Goal: Task Accomplishment & Management: Complete application form

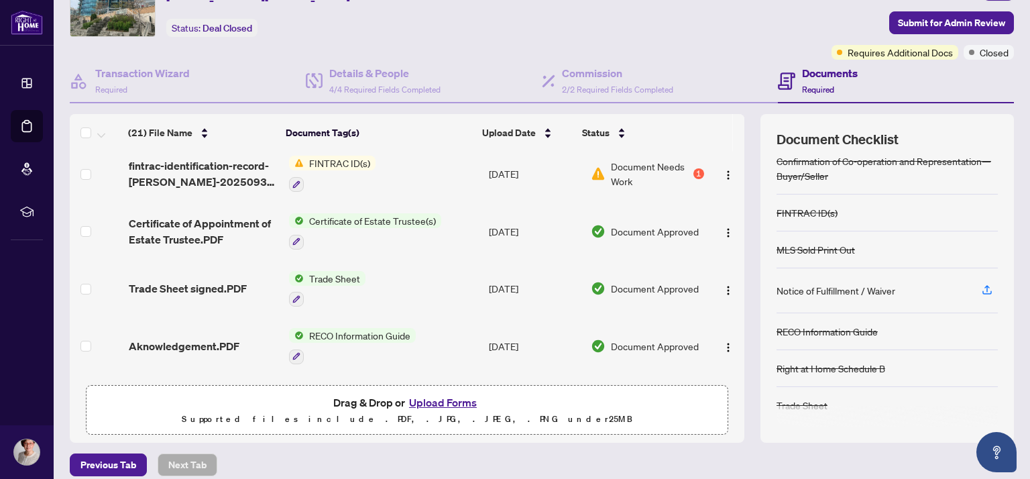
scroll to position [81, 0]
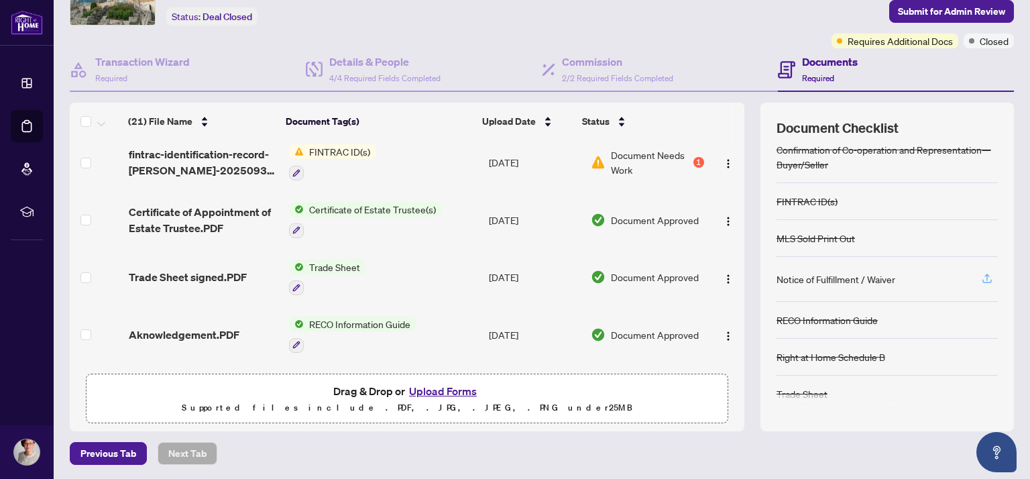
click at [984, 274] on icon "button" at bounding box center [986, 277] width 5 height 7
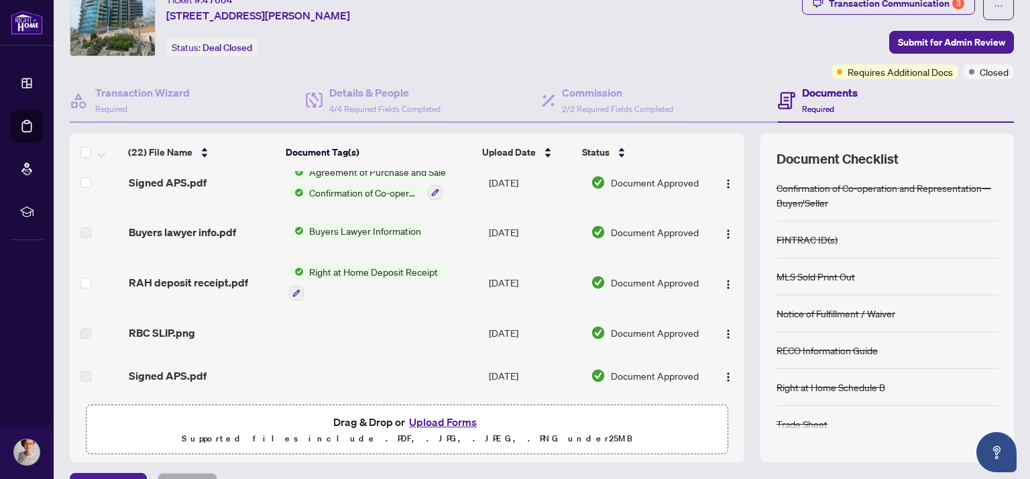
scroll to position [0, 0]
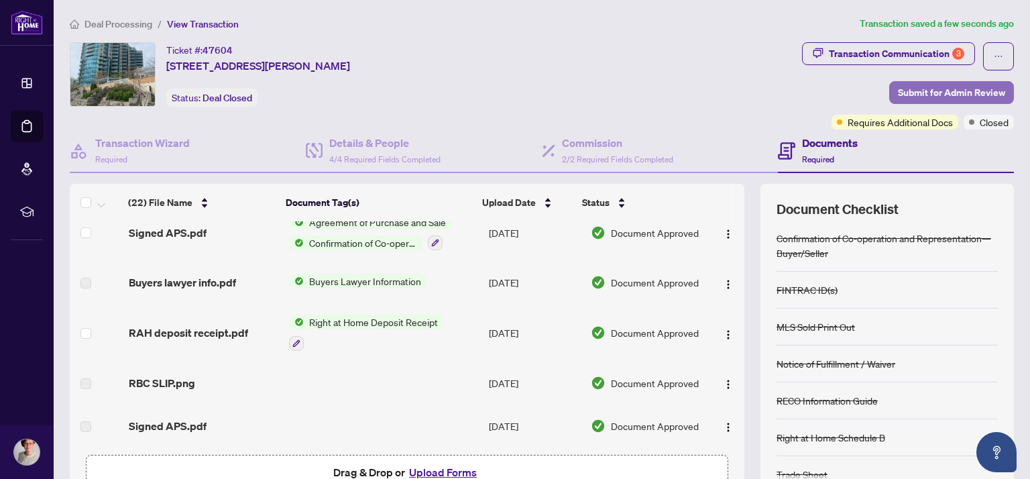
click at [932, 97] on span "Submit for Admin Review" at bounding box center [951, 92] width 107 height 21
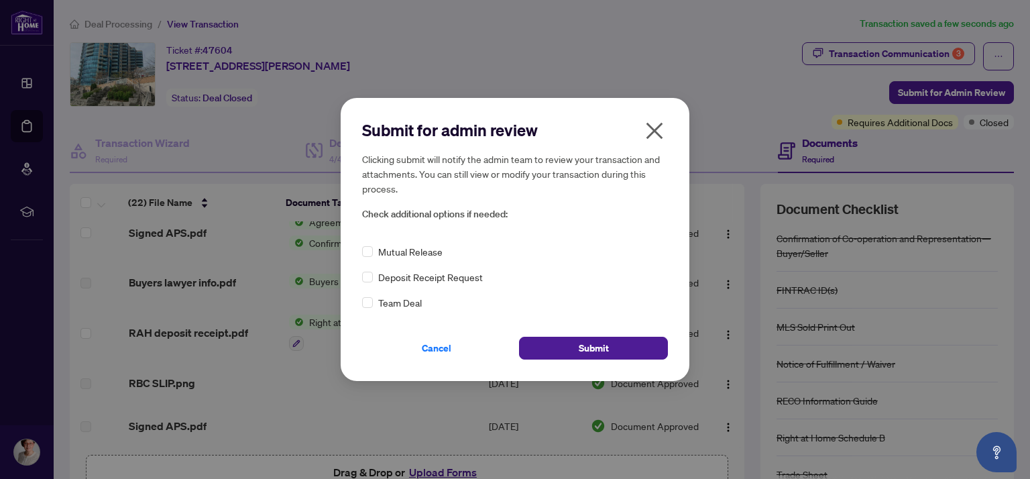
click at [646, 132] on icon "close" at bounding box center [654, 130] width 21 height 21
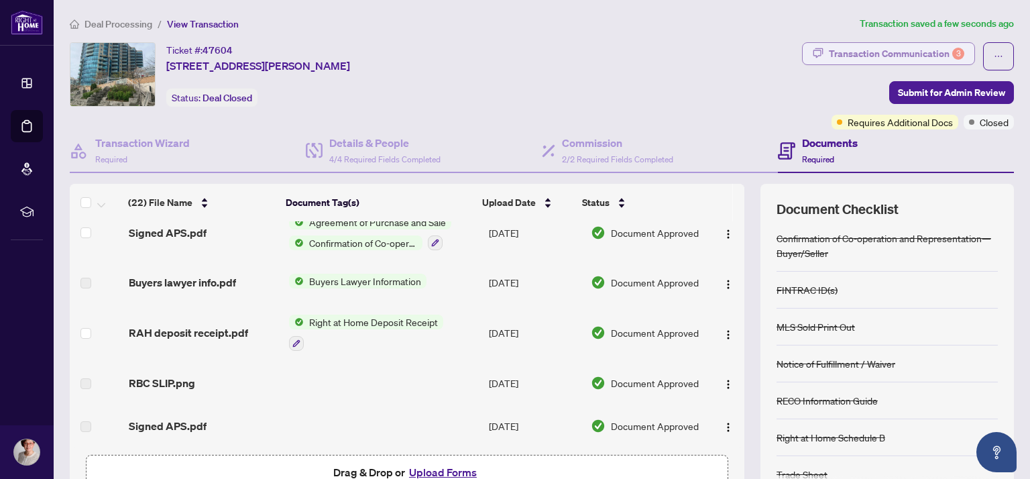
click at [848, 53] on div "Transaction Communication 3" at bounding box center [896, 53] width 135 height 21
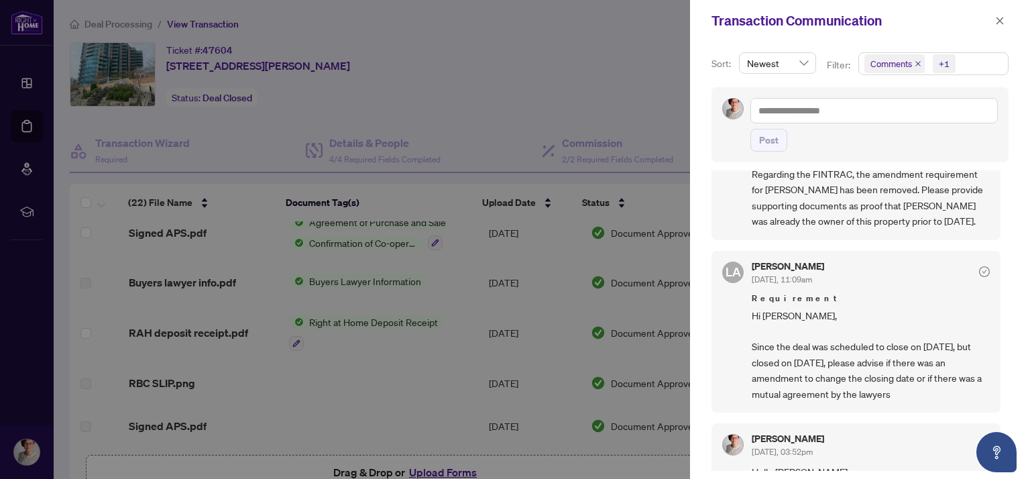
scroll to position [70, 0]
click at [846, 367] on span "Hi [PERSON_NAME], Since the deal was scheduled to close on [DATE], but closed o…" at bounding box center [871, 353] width 238 height 94
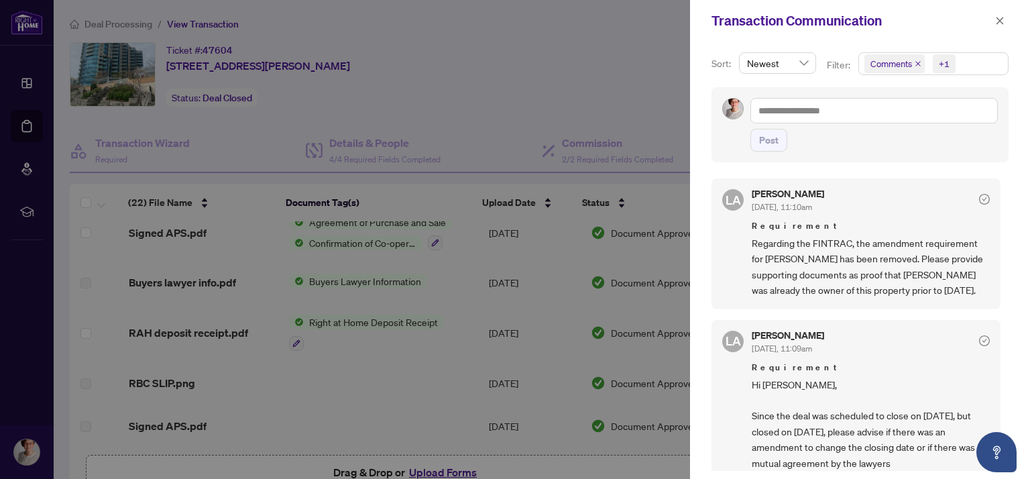
click at [326, 87] on div at bounding box center [515, 239] width 1030 height 479
click at [337, 397] on div at bounding box center [515, 239] width 1030 height 479
click at [438, 471] on div at bounding box center [515, 239] width 1030 height 479
click at [998, 18] on icon "close" at bounding box center [999, 20] width 7 height 7
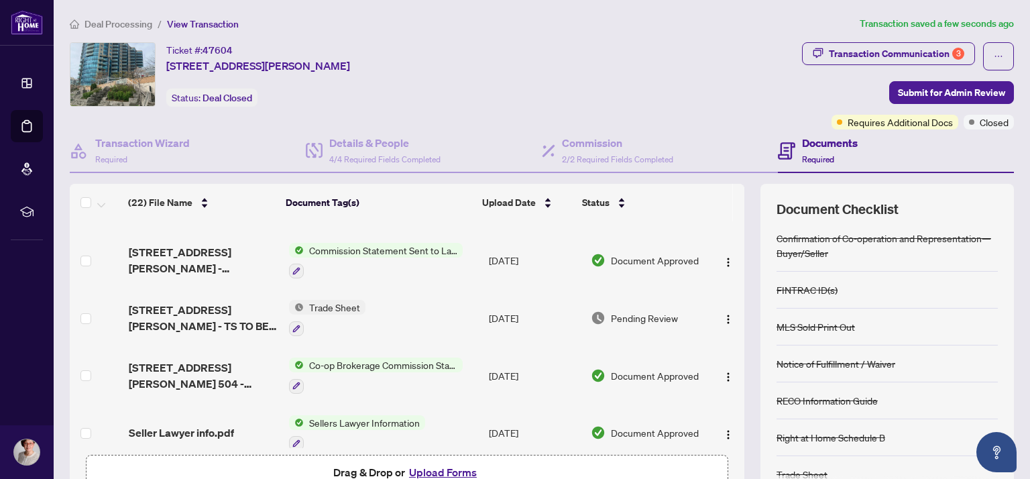
scroll to position [903, 0]
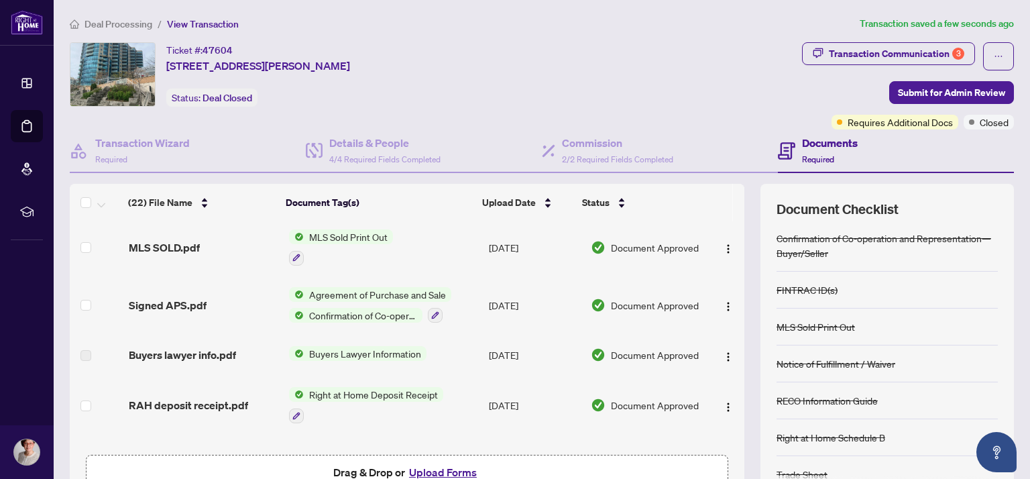
click at [436, 469] on button "Upload Forms" at bounding box center [443, 471] width 76 height 17
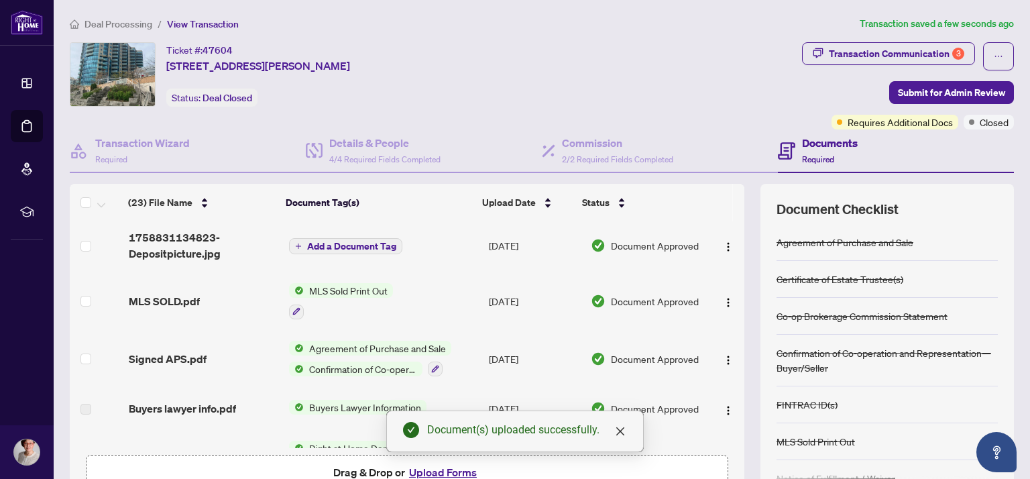
scroll to position [957, 0]
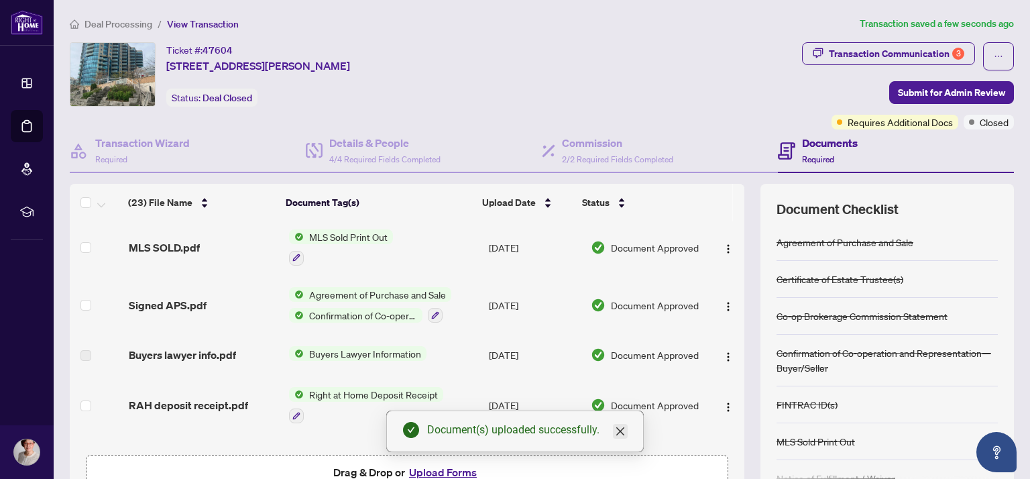
click at [618, 432] on icon "close" at bounding box center [620, 431] width 8 height 8
click at [438, 469] on button "Upload Forms" at bounding box center [443, 471] width 76 height 17
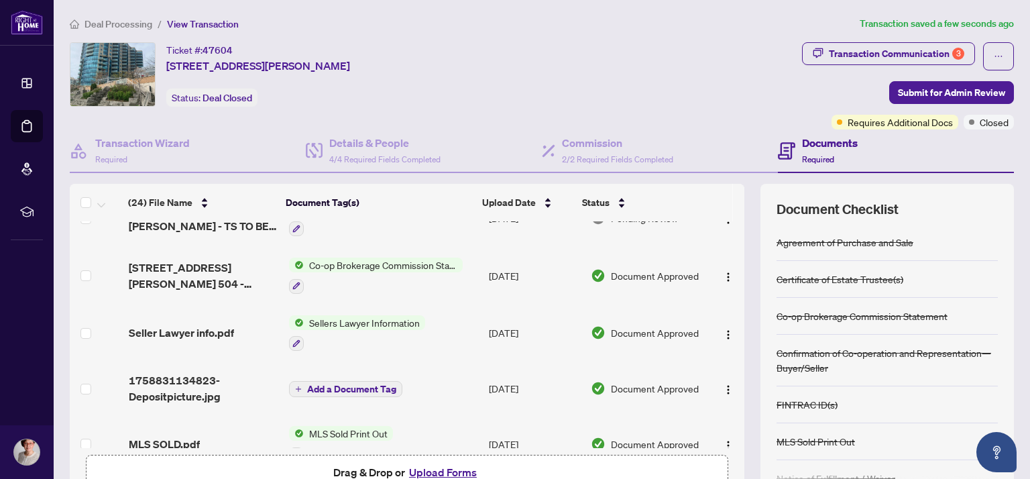
scroll to position [1084, 0]
